Goal: Find specific page/section: Find specific page/section

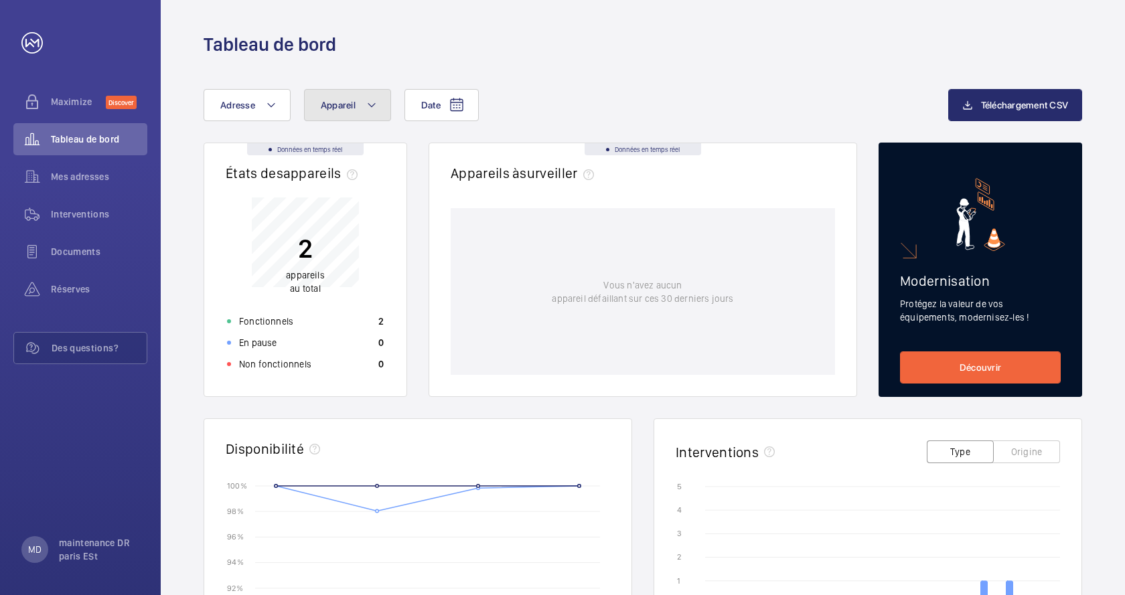
click at [359, 111] on button "Appareil" at bounding box center [347, 105] width 87 height 32
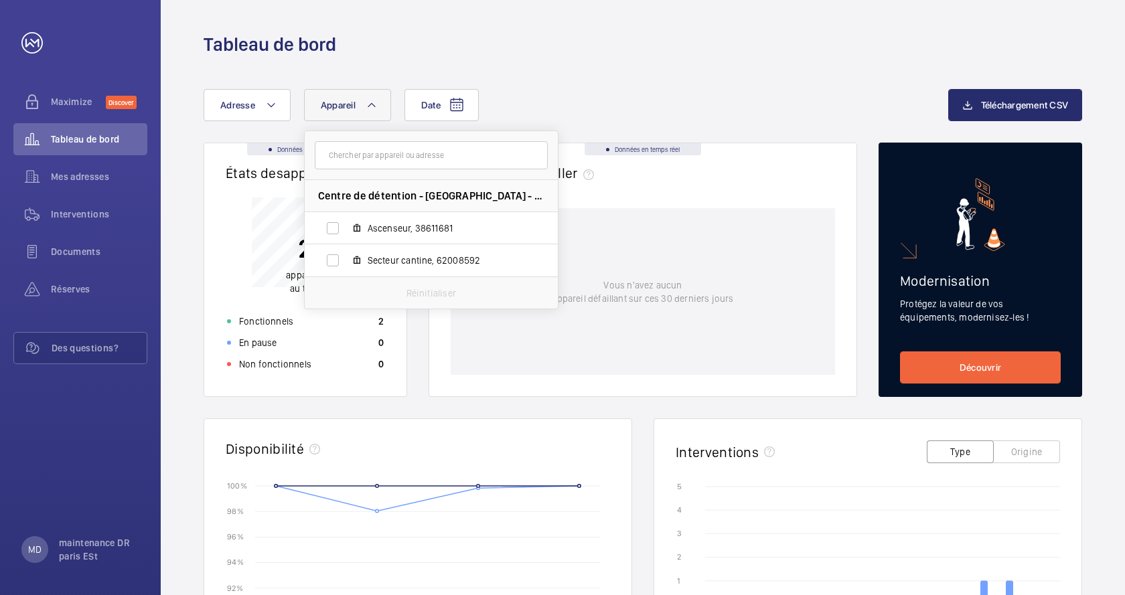
drag, startPoint x: 366, startPoint y: 100, endPoint x: 303, endPoint y: 115, distance: 65.3
click at [364, 102] on button "Appareil" at bounding box center [347, 105] width 87 height 32
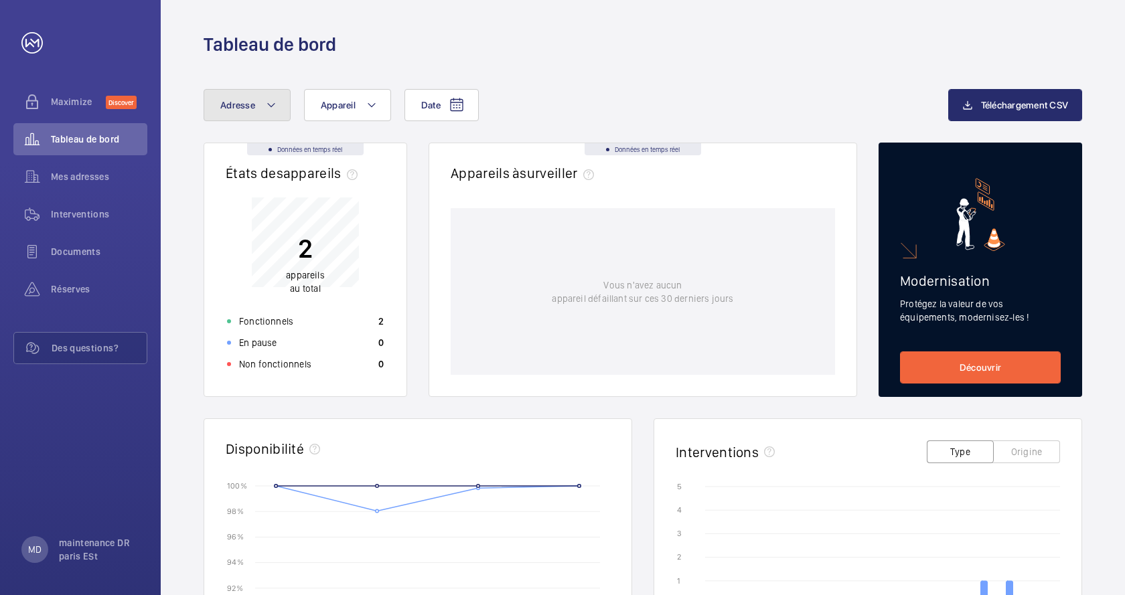
click at [278, 105] on button "Adresse" at bounding box center [247, 105] width 87 height 32
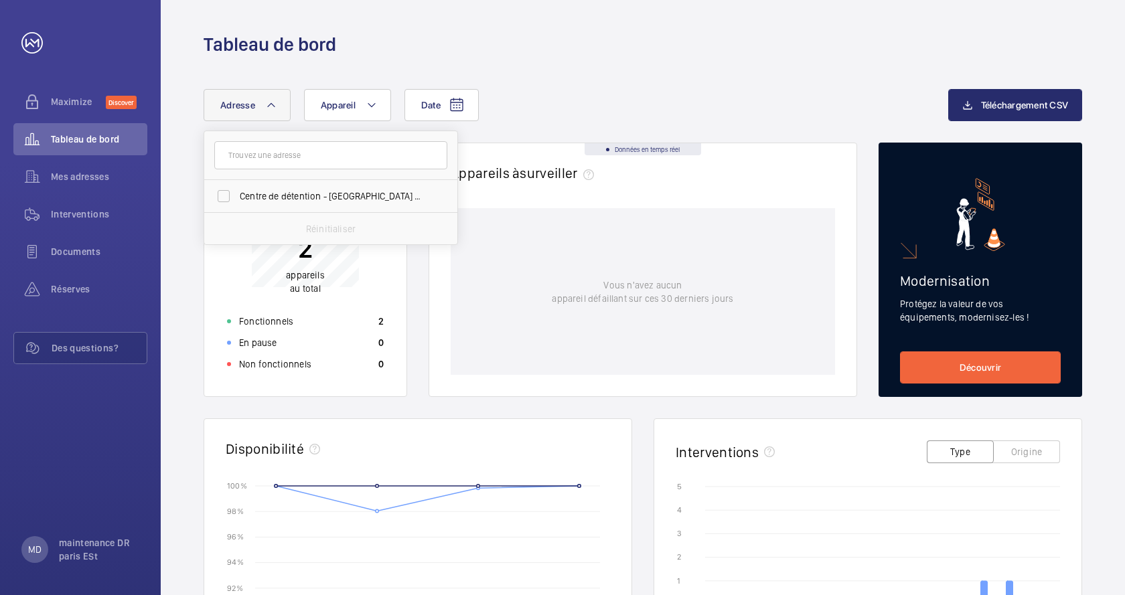
click at [278, 105] on button "Adresse" at bounding box center [247, 105] width 87 height 32
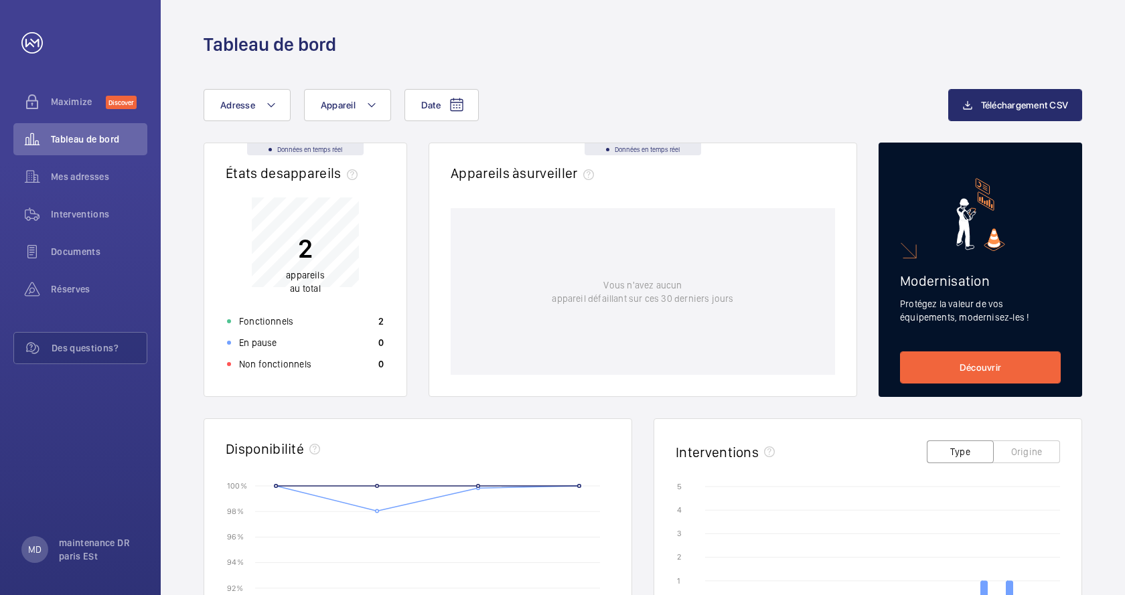
click at [614, 42] on div "Tableau de bord" at bounding box center [643, 44] width 879 height 25
